Goal: Find specific page/section: Find specific page/section

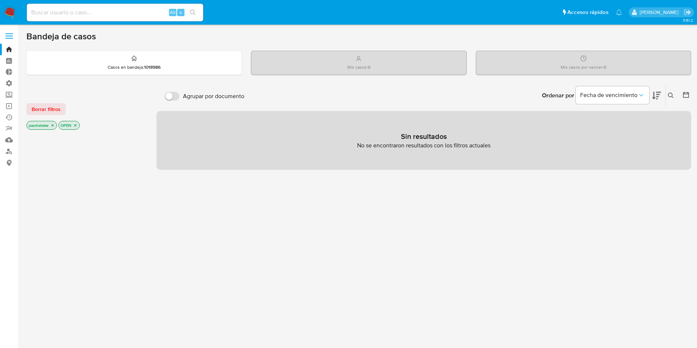
drag, startPoint x: 7, startPoint y: 30, endPoint x: 9, endPoint y: 40, distance: 10.5
click at [7, 30] on label at bounding box center [9, 35] width 18 height 15
click at [0, 0] on input "checkbox" at bounding box center [0, 0] width 0 height 0
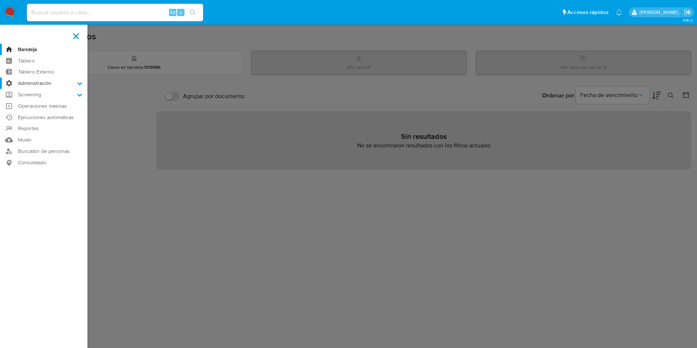
click at [54, 83] on label "Administración" at bounding box center [43, 82] width 87 height 11
click at [0, 0] on input "Administración" at bounding box center [0, 0] width 0 height 0
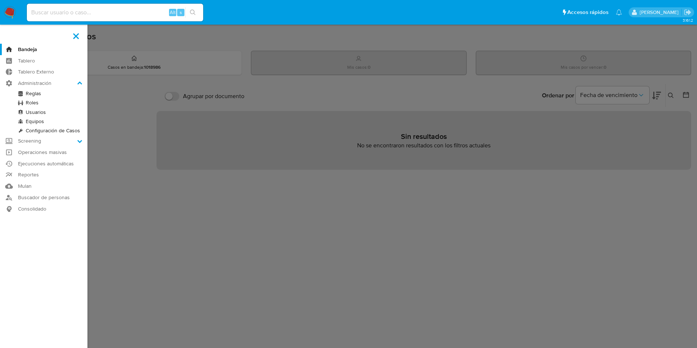
click at [32, 94] on link "Reglas" at bounding box center [43, 93] width 87 height 9
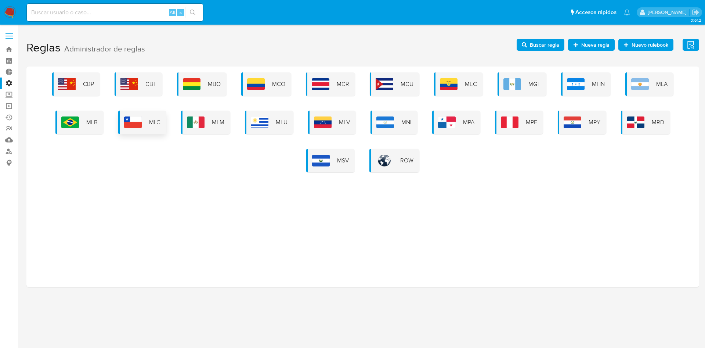
click at [153, 127] on div "MLC" at bounding box center [142, 122] width 48 height 23
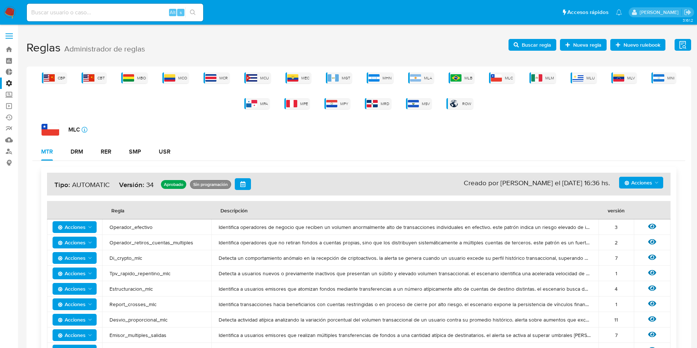
click at [523, 47] on span "Buscar regla" at bounding box center [535, 45] width 29 height 12
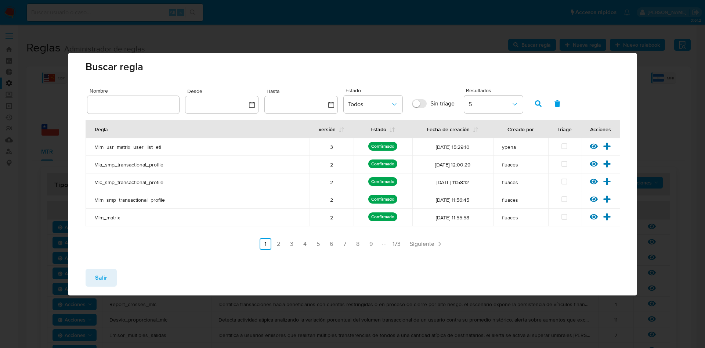
click at [138, 96] on div at bounding box center [133, 105] width 92 height 18
click at [139, 102] on input "text" at bounding box center [133, 105] width 92 height 10
type input "transacciones_madrugada"
click at [540, 105] on icon "button" at bounding box center [538, 103] width 7 height 7
click at [594, 166] on icon at bounding box center [594, 164] width 8 height 8
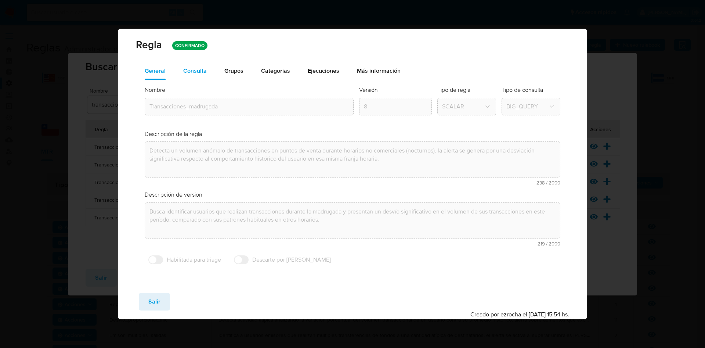
click at [199, 74] on span "Consulta" at bounding box center [194, 70] width 23 height 8
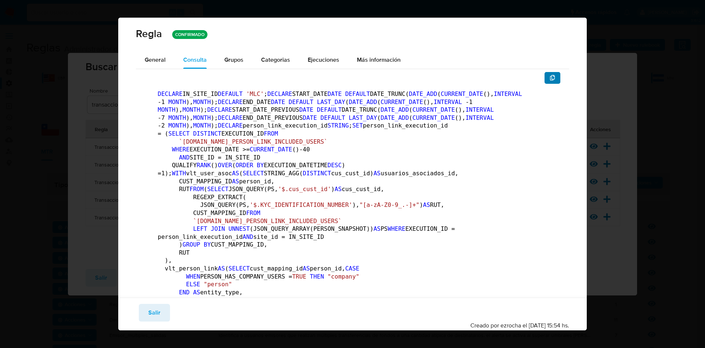
click at [550, 73] on span "button" at bounding box center [553, 78] width 6 height 10
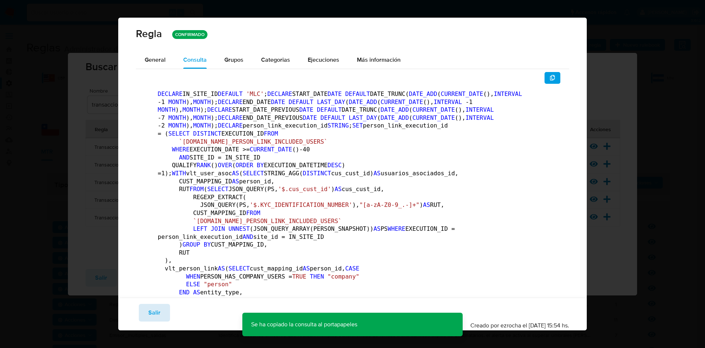
click at [149, 310] on span "Salir" at bounding box center [154, 312] width 12 height 16
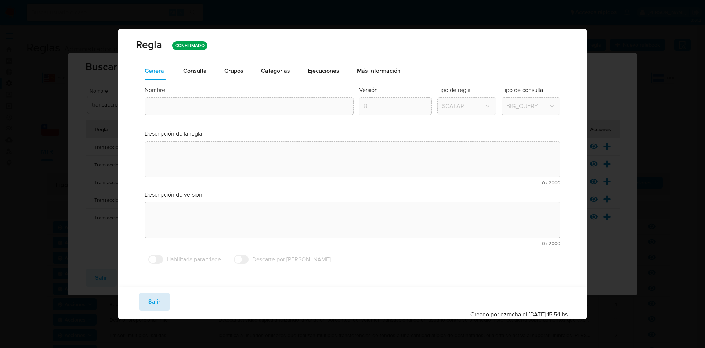
type input "Transacciones_madrugada"
type textarea "Detecta un volumen anómalo de transacciones en puntos de venta durante horarios…"
type textarea "Busca identificar usuarios que realizan transacciones durante la madrugada y pr…"
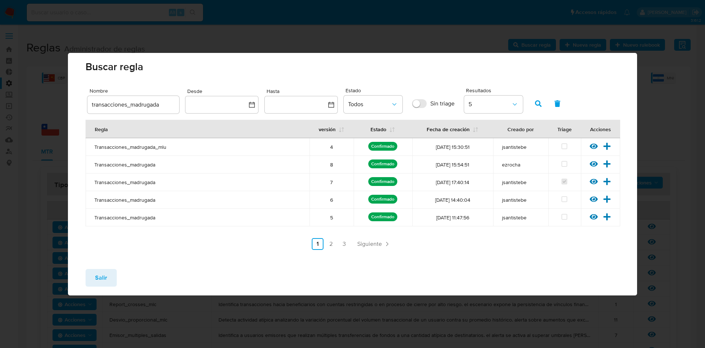
click at [96, 278] on span "Salir" at bounding box center [101, 277] width 12 height 16
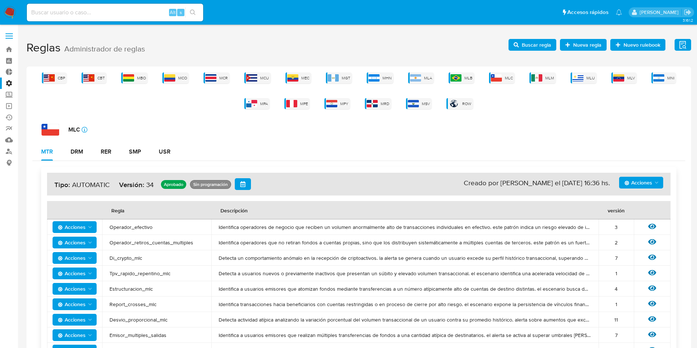
click at [12, 35] on label at bounding box center [9, 35] width 18 height 15
click at [0, 0] on input "checkbox" at bounding box center [0, 0] width 0 height 0
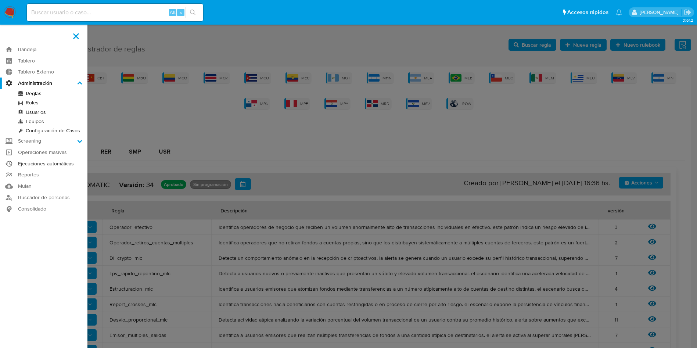
click at [45, 160] on link "Ejecuciones automáticas" at bounding box center [43, 163] width 87 height 11
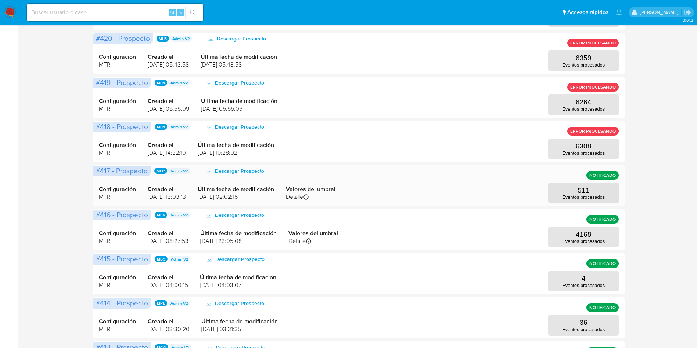
scroll to position [165, 0]
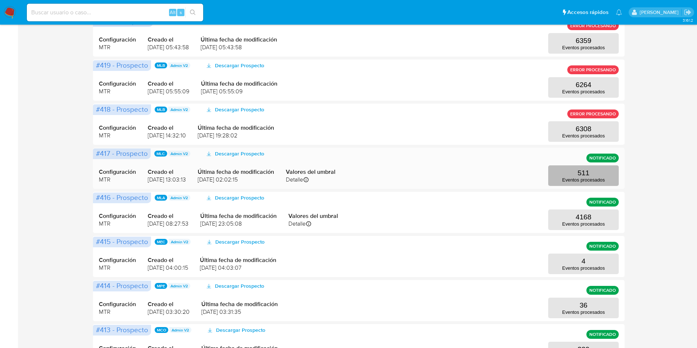
click at [586, 175] on p "511" at bounding box center [583, 173] width 12 height 8
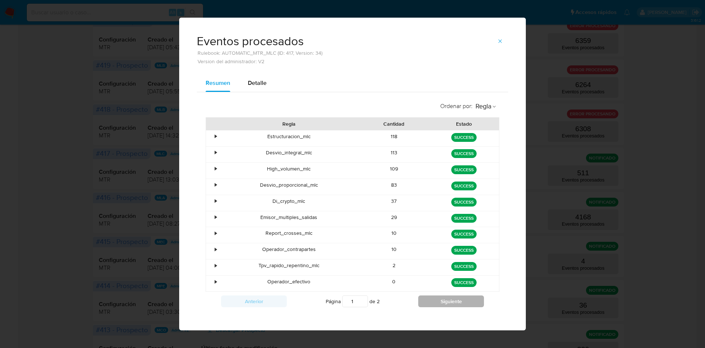
click at [422, 298] on button "Siguiente" at bounding box center [451, 301] width 66 height 12
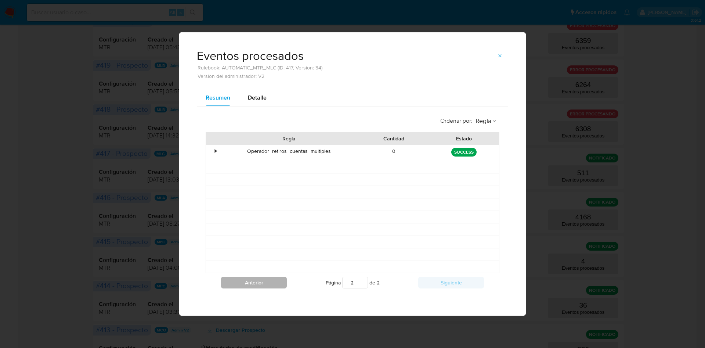
click at [262, 276] on div "Anterior Página 2 de 2 Siguiente" at bounding box center [353, 282] width 294 height 19
click at [263, 283] on button "Anterior" at bounding box center [254, 282] width 66 height 12
type input "1"
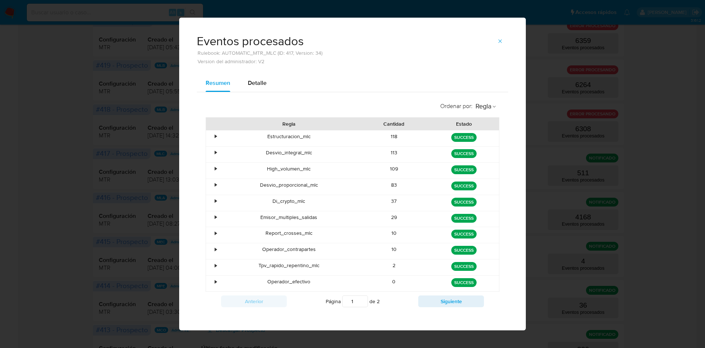
click at [498, 41] on icon "button" at bounding box center [500, 41] width 6 height 6
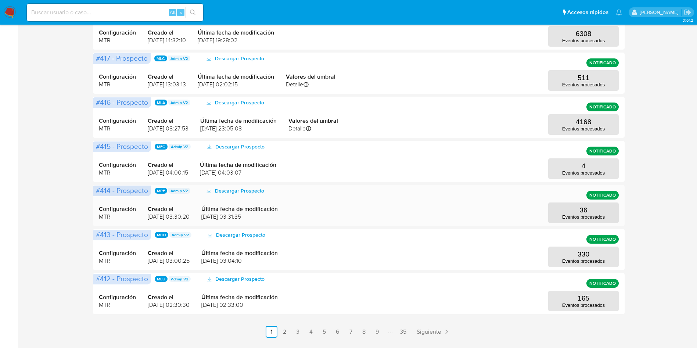
scroll to position [275, 0]
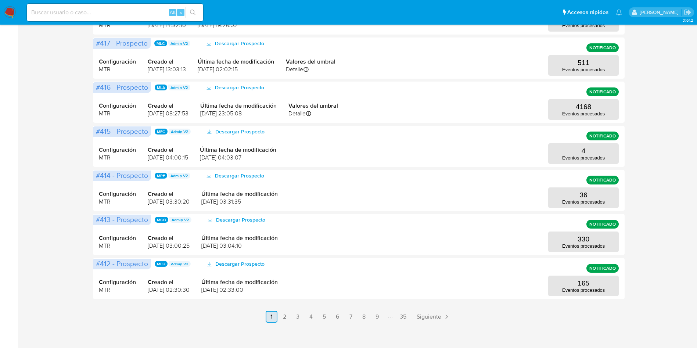
click at [286, 314] on link "2" at bounding box center [285, 317] width 12 height 12
click at [314, 319] on link "3" at bounding box center [317, 317] width 12 height 12
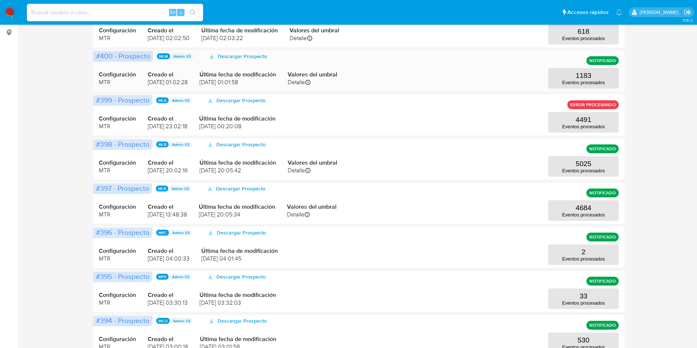
scroll to position [0, 0]
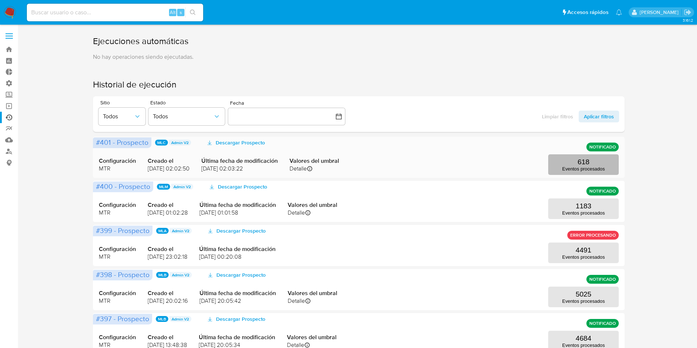
click at [563, 161] on button "618 Eventos procesados" at bounding box center [583, 164] width 70 height 21
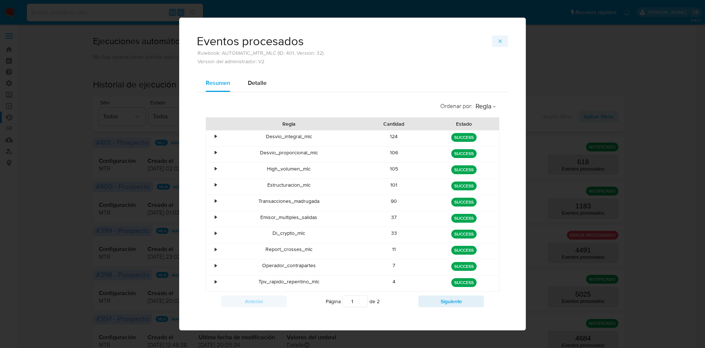
click at [498, 40] on icon "button" at bounding box center [499, 40] width 3 height 3
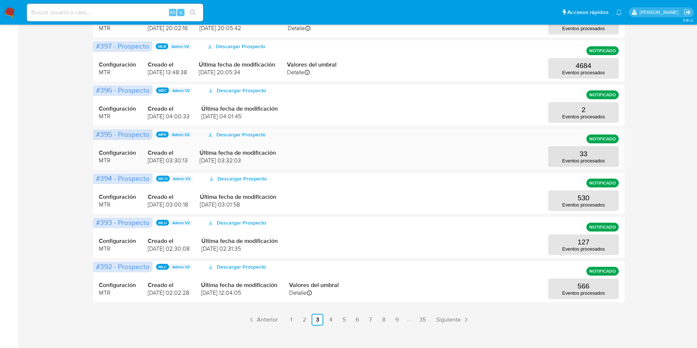
scroll to position [275, 0]
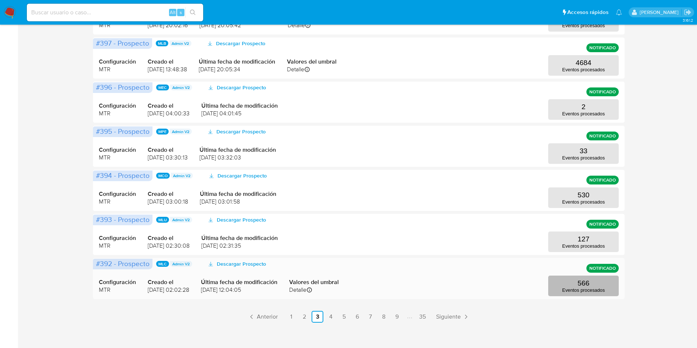
click at [568, 283] on button "566 Eventos procesados" at bounding box center [583, 285] width 70 height 21
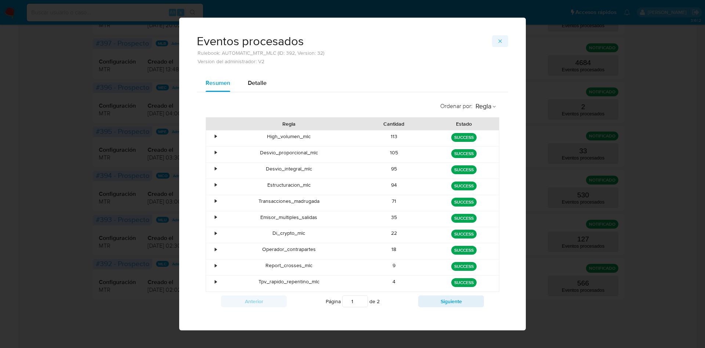
click at [497, 39] on icon "button" at bounding box center [500, 41] width 6 height 6
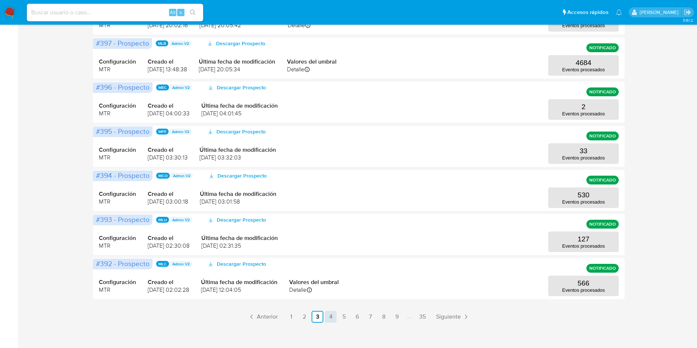
click at [333, 318] on link "4" at bounding box center [331, 317] width 12 height 12
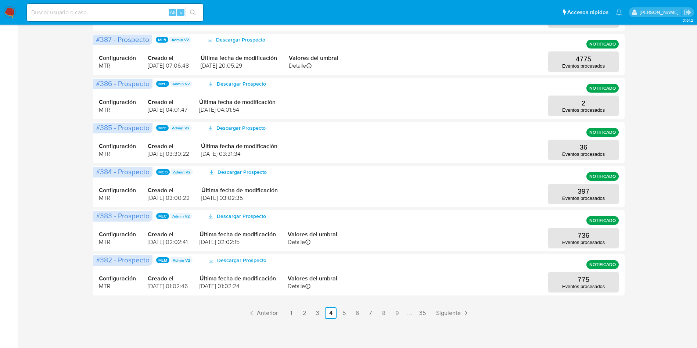
scroll to position [281, 0]
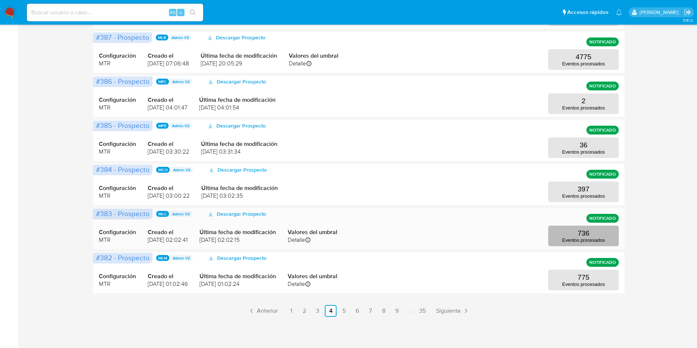
click at [559, 231] on button "736 Eventos procesados" at bounding box center [583, 235] width 70 height 21
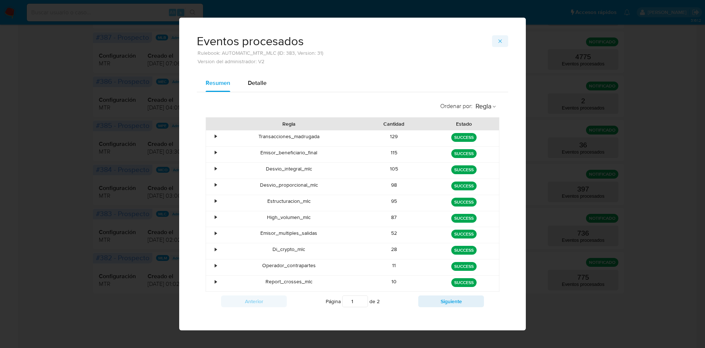
click at [499, 42] on button "button" at bounding box center [500, 41] width 16 height 12
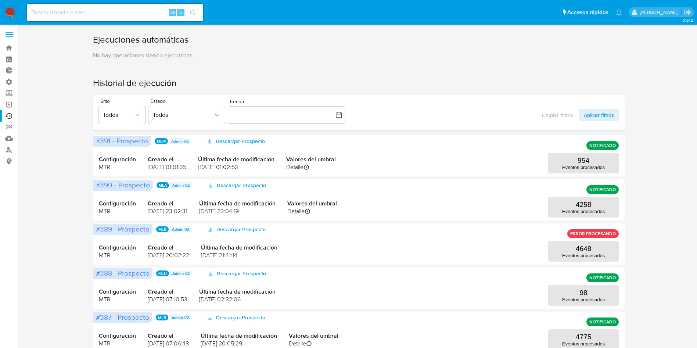
scroll to position [0, 0]
